Goal: Navigation & Orientation: Find specific page/section

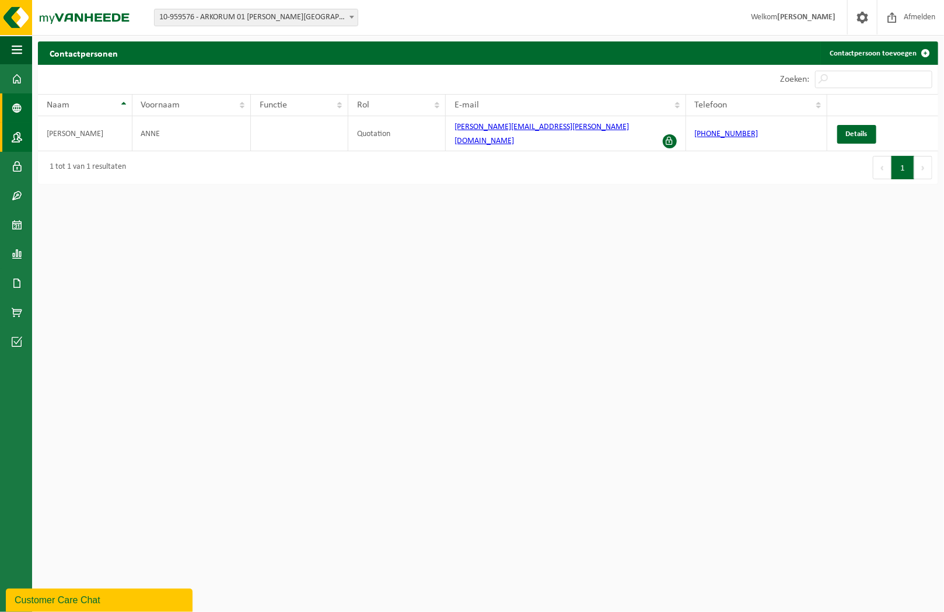
click at [12, 109] on span at bounding box center [17, 107] width 11 height 29
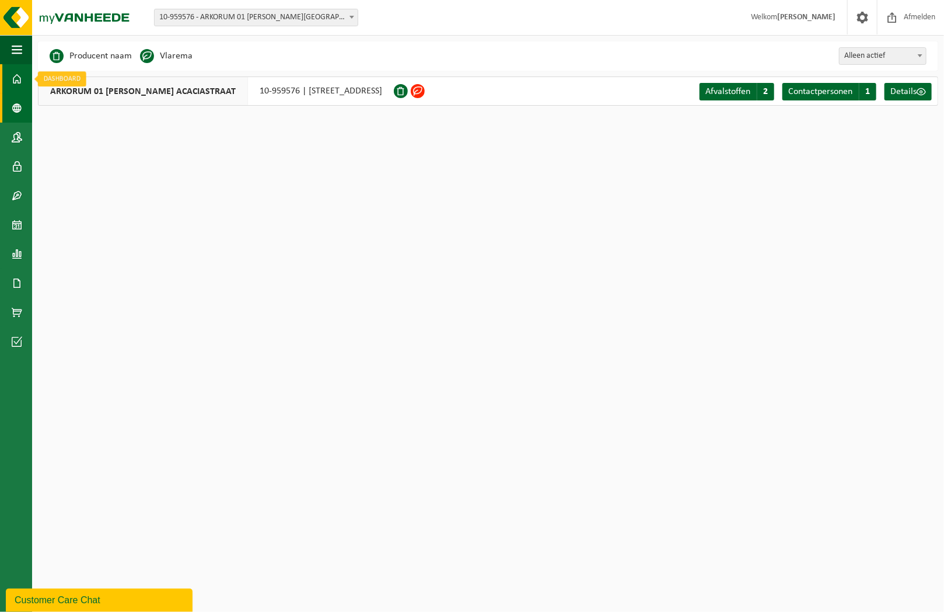
click at [16, 78] on span at bounding box center [17, 78] width 11 height 29
